Goal: Navigation & Orientation: Find specific page/section

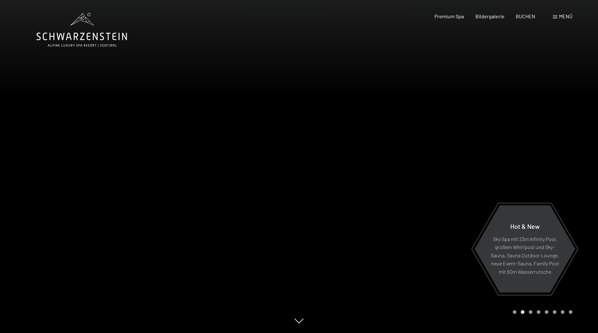
click at [563, 16] on span "Menü" at bounding box center [565, 16] width 13 height 6
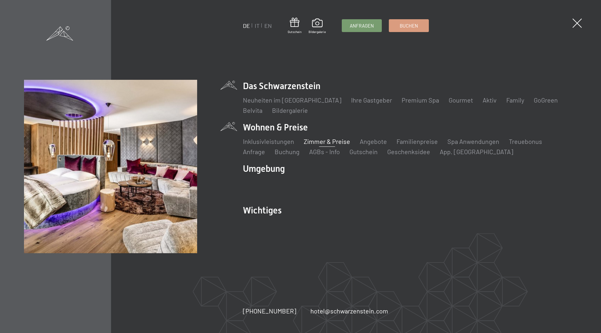
click at [315, 141] on link "Zimmer & Preise" at bounding box center [327, 141] width 46 height 8
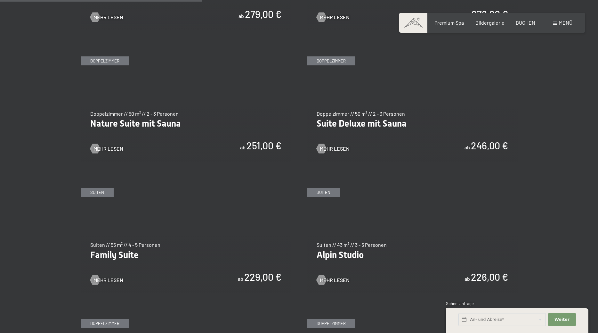
scroll to position [636, 0]
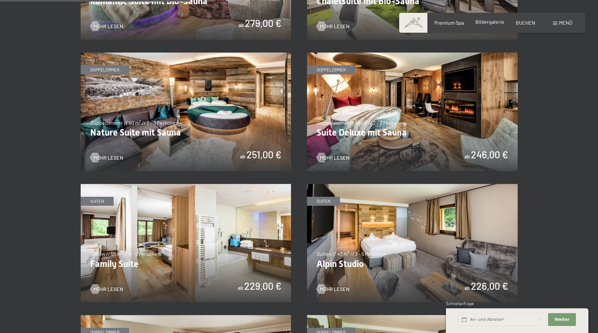
click at [500, 21] on span "Bildergalerie" at bounding box center [489, 22] width 29 height 6
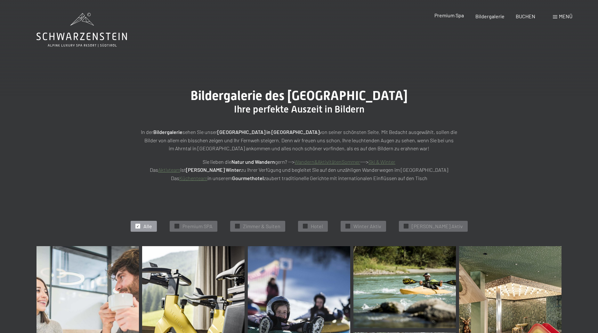
click at [449, 15] on span "Premium Spa" at bounding box center [448, 15] width 29 height 6
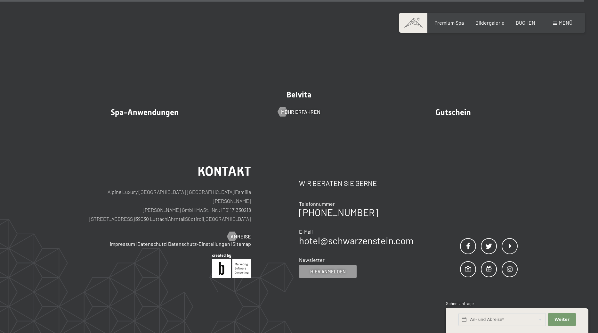
scroll to position [4061, 0]
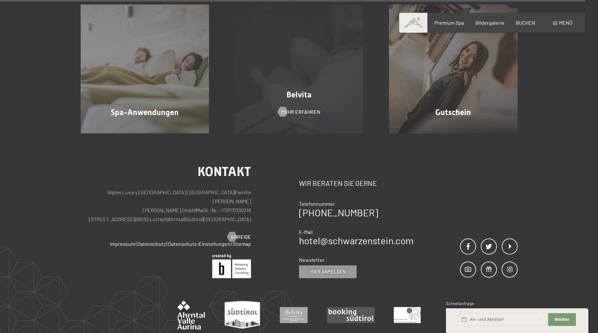
click at [327, 76] on div "Belvita Mehr erfahren" at bounding box center [299, 68] width 154 height 129
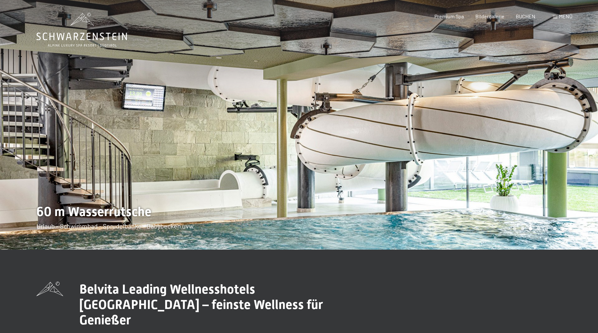
click at [555, 16] on span at bounding box center [555, 16] width 4 height 3
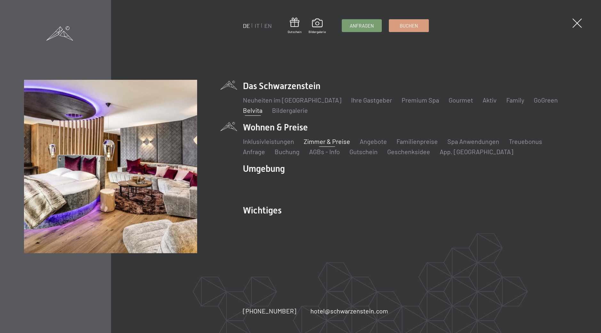
click at [336, 142] on link "Zimmer & Preise" at bounding box center [327, 141] width 46 height 8
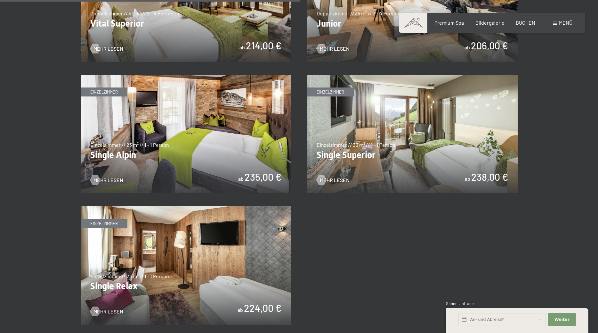
scroll to position [1005, 0]
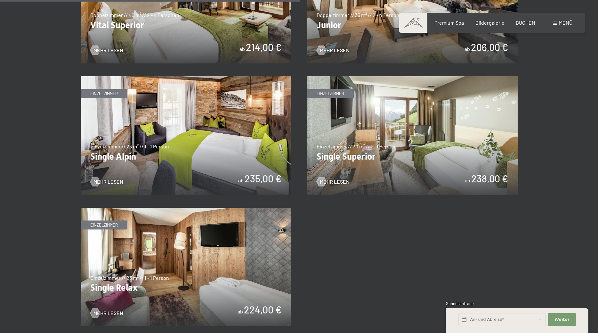
click at [348, 152] on img at bounding box center [412, 135] width 211 height 118
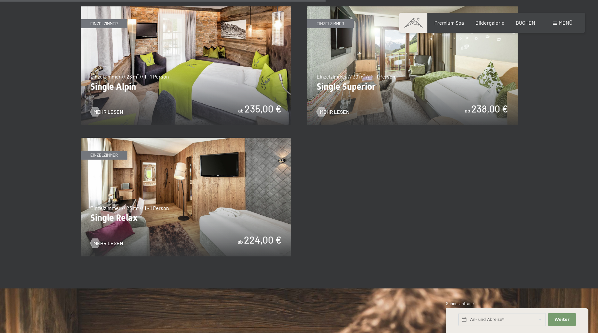
scroll to position [1009, 0]
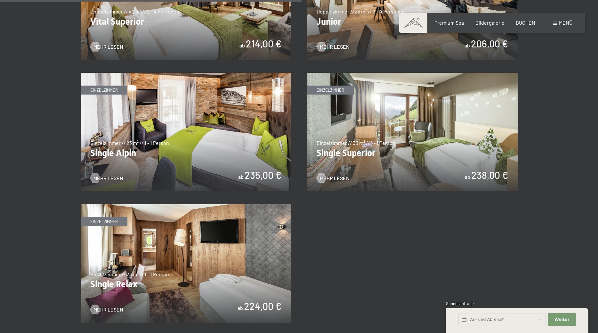
click at [167, 280] on img at bounding box center [186, 263] width 211 height 118
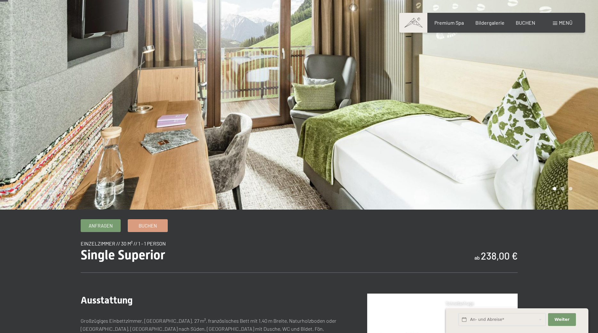
scroll to position [3, 0]
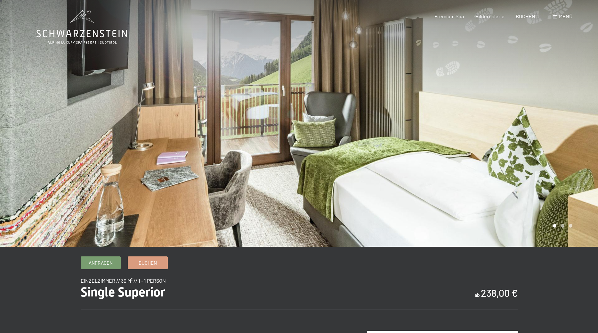
click at [10, 99] on div at bounding box center [149, 121] width 299 height 249
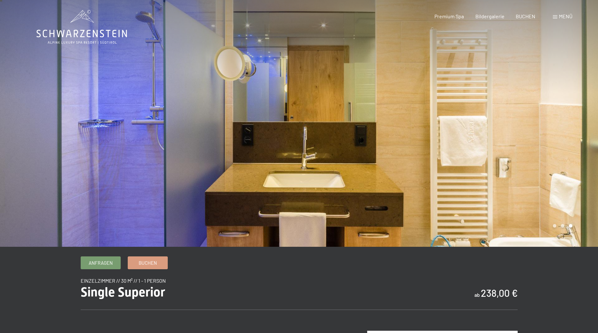
click at [20, 99] on div at bounding box center [149, 121] width 299 height 249
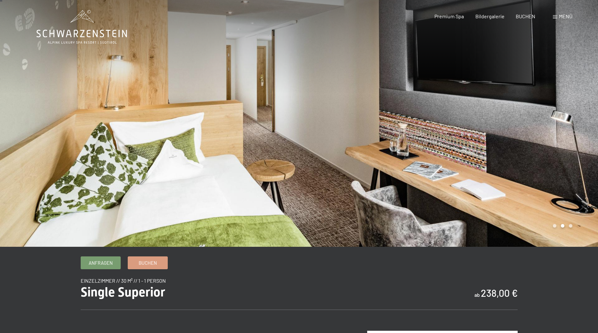
click at [20, 99] on div at bounding box center [149, 121] width 299 height 249
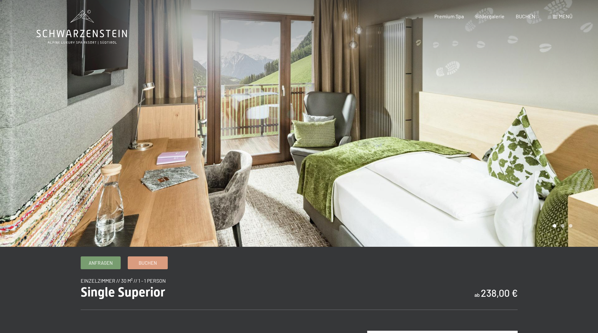
click at [20, 99] on div at bounding box center [149, 121] width 299 height 249
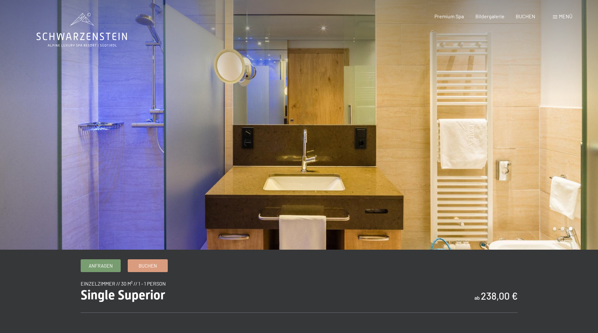
scroll to position [0, 0]
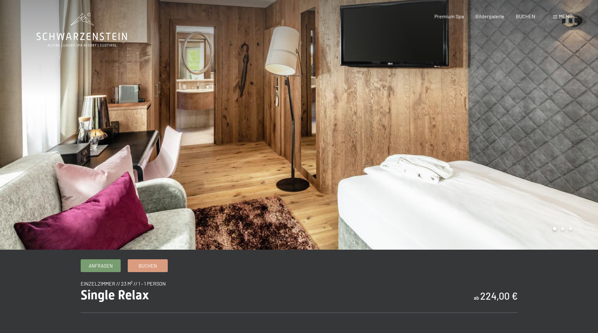
click at [120, 107] on div at bounding box center [149, 124] width 299 height 249
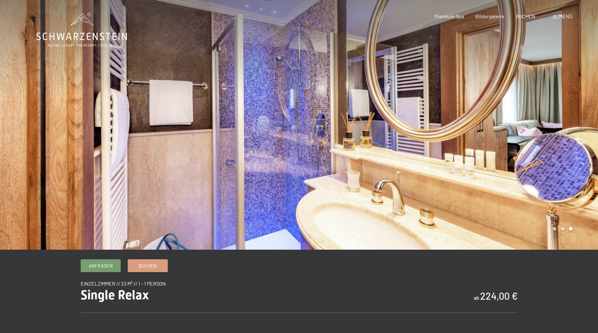
click at [120, 107] on div at bounding box center [149, 124] width 299 height 249
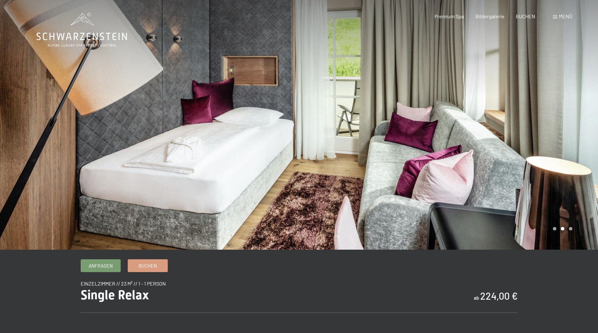
click at [120, 107] on div at bounding box center [149, 124] width 299 height 249
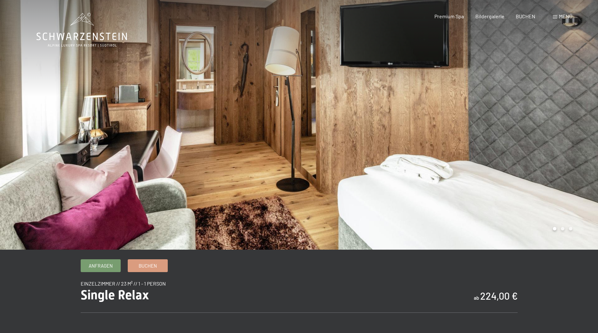
click at [120, 107] on div at bounding box center [149, 124] width 299 height 249
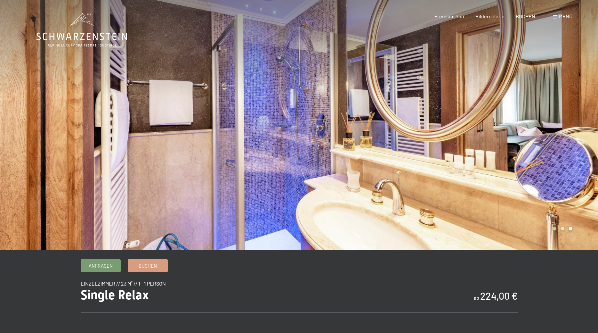
click at [120, 107] on div at bounding box center [149, 124] width 299 height 249
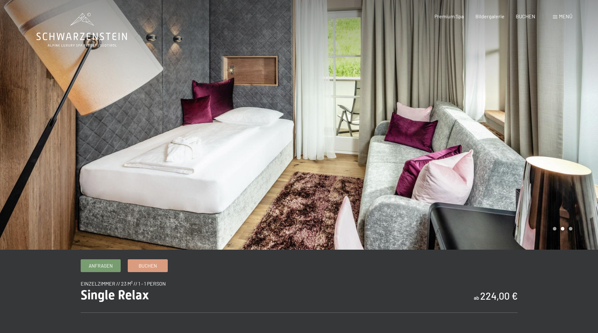
click at [559, 17] on span "Menü" at bounding box center [565, 16] width 13 height 6
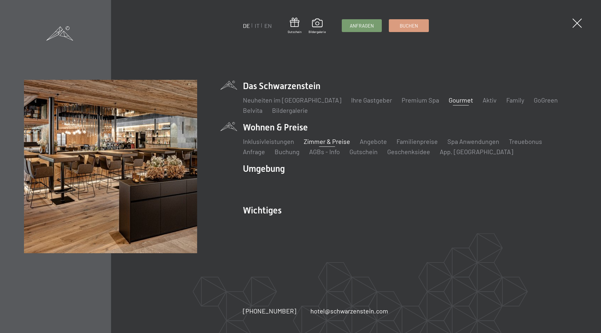
click at [449, 101] on link "Gourmet" at bounding box center [461, 100] width 24 height 8
